Goal: Task Accomplishment & Management: Use online tool/utility

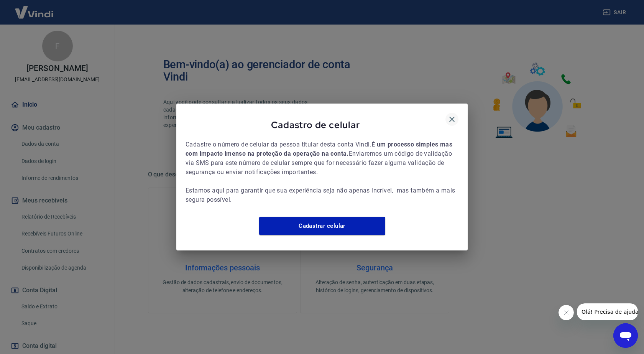
click at [452, 116] on icon "button" at bounding box center [451, 119] width 9 height 9
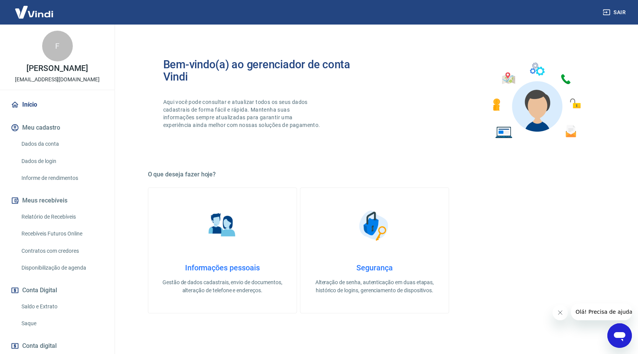
click at [74, 233] on link "Recebíveis Futuros Online" at bounding box center [61, 234] width 87 height 16
